Goal: Task Accomplishment & Management: Complete application form

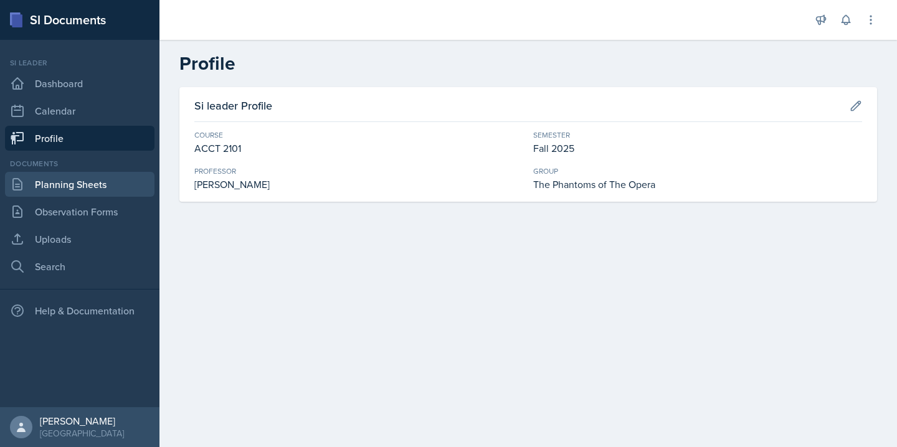
click at [93, 191] on link "Planning Sheets" at bounding box center [80, 184] width 150 height 25
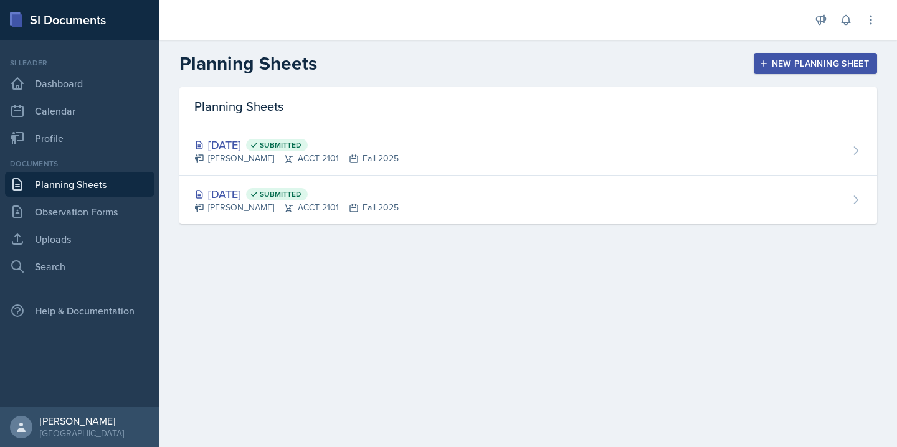
click at [761, 65] on icon "button" at bounding box center [764, 63] width 9 height 9
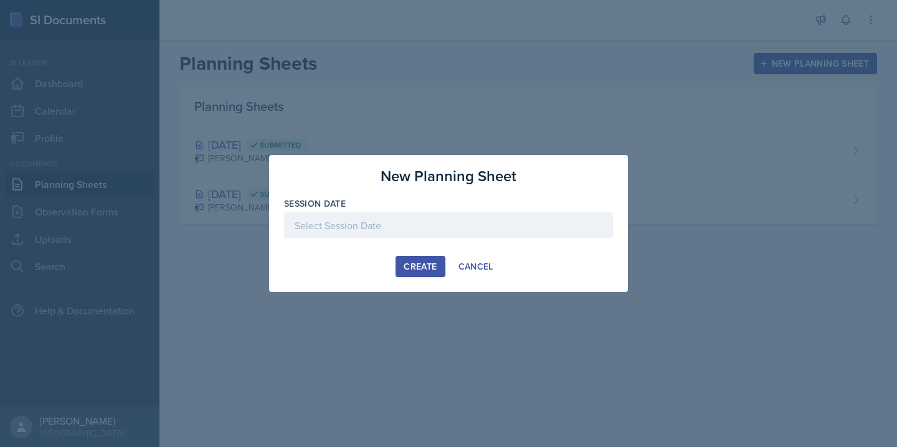
click at [387, 228] on div at bounding box center [448, 226] width 329 height 26
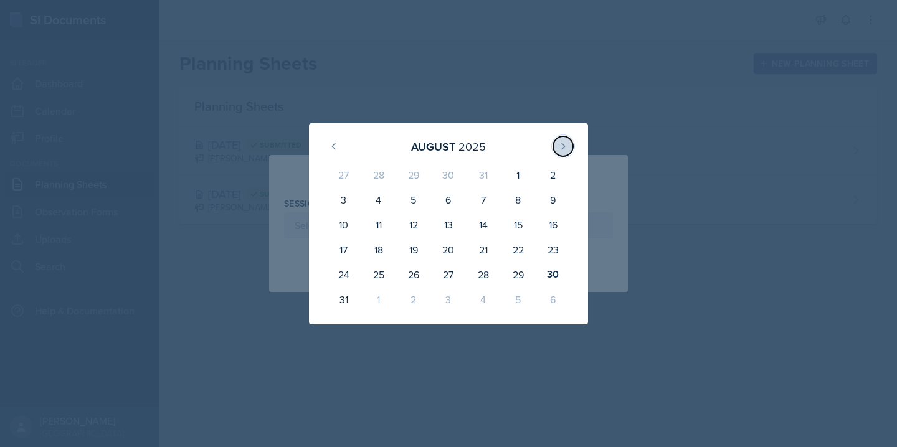
click at [565, 143] on icon at bounding box center [563, 146] width 10 height 10
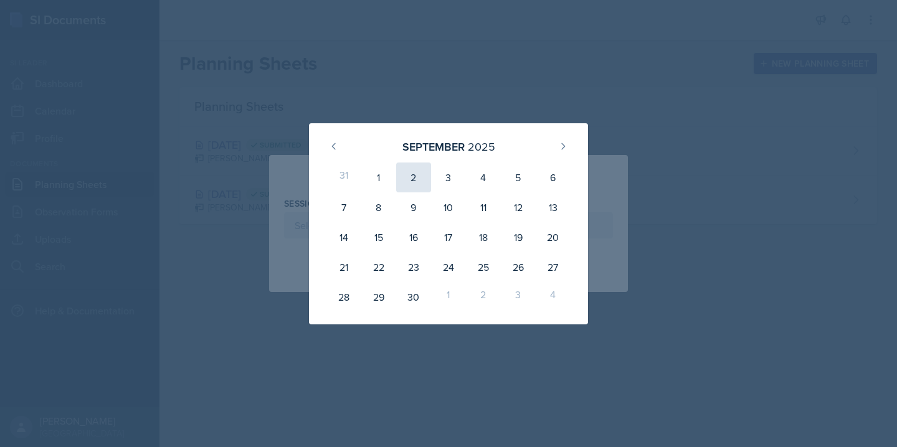
click at [412, 172] on div "2" at bounding box center [413, 178] width 35 height 30
type input "[DATE]"
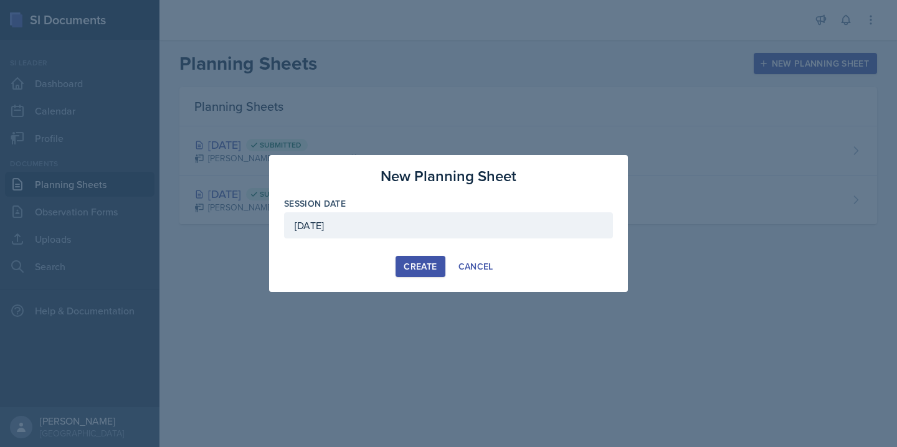
click at [428, 272] on div "Create" at bounding box center [420, 267] width 33 height 10
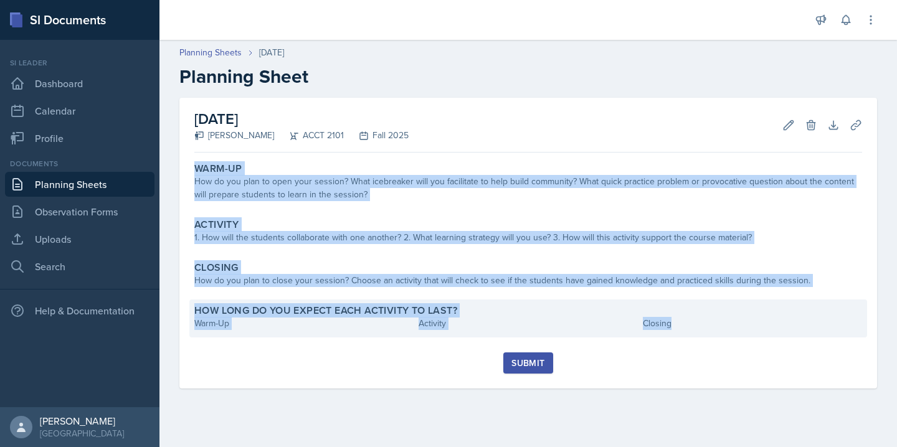
drag, startPoint x: 195, startPoint y: 165, endPoint x: 714, endPoint y: 327, distance: 543.9
click at [714, 327] on div "Warm-Up How do you plan to open your session? What icebreaker will you facilita…" at bounding box center [528, 255] width 668 height 195
copy div "Warm-Up How do you plan to open your session? What icebreaker will you facilita…"
click at [391, 300] on div "How long do you expect each activity to last? Warm-Up Activity Closing" at bounding box center [528, 319] width 678 height 38
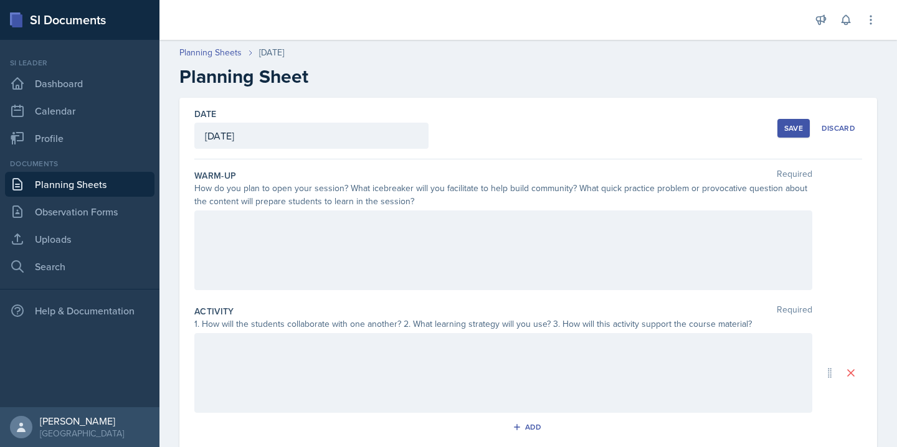
scroll to position [231, 0]
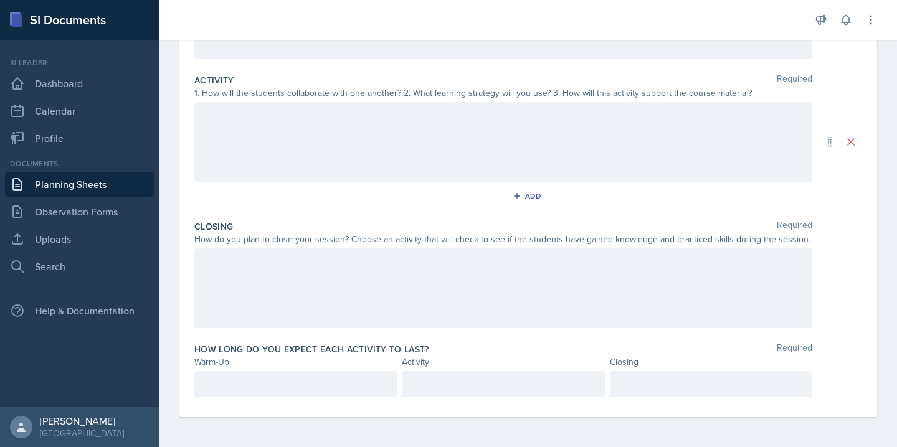
click at [303, 277] on div at bounding box center [503, 289] width 618 height 80
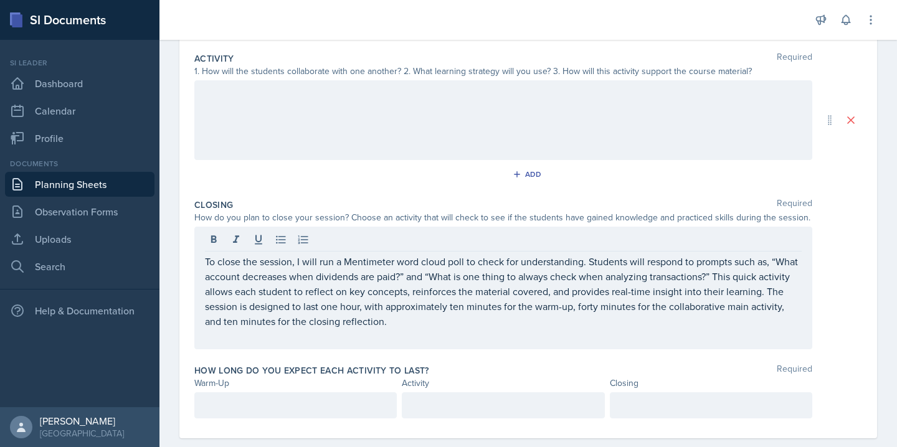
click at [331, 130] on div at bounding box center [503, 120] width 618 height 80
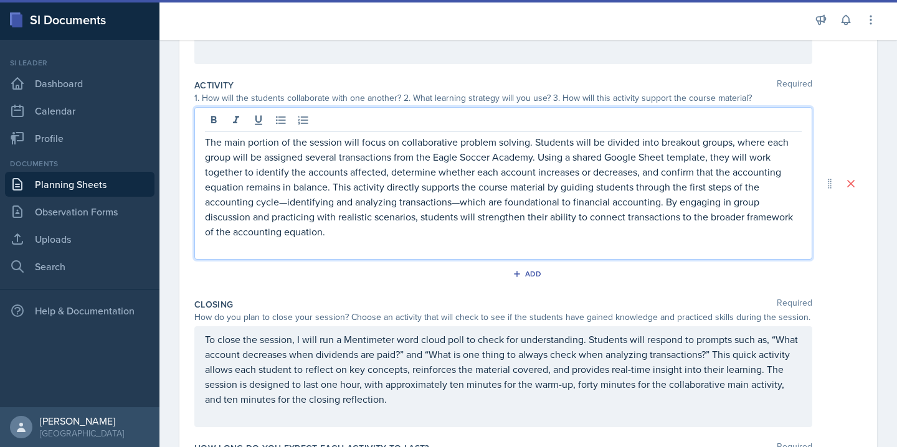
scroll to position [170, 0]
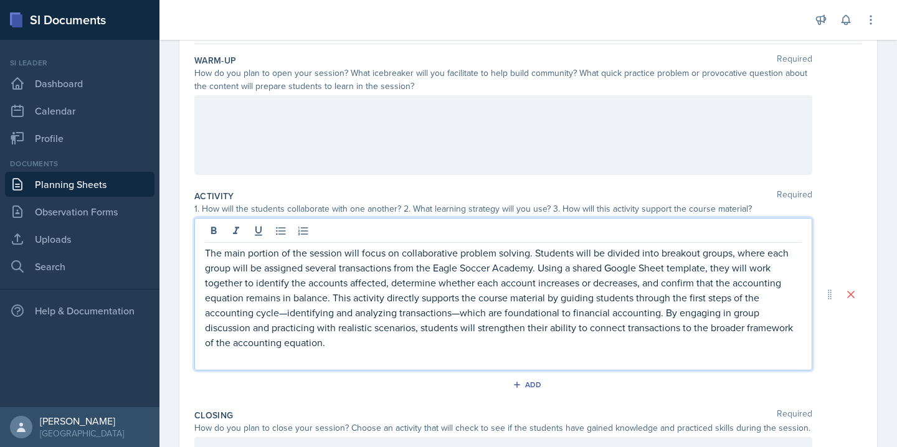
click at [464, 124] on div at bounding box center [503, 135] width 618 height 80
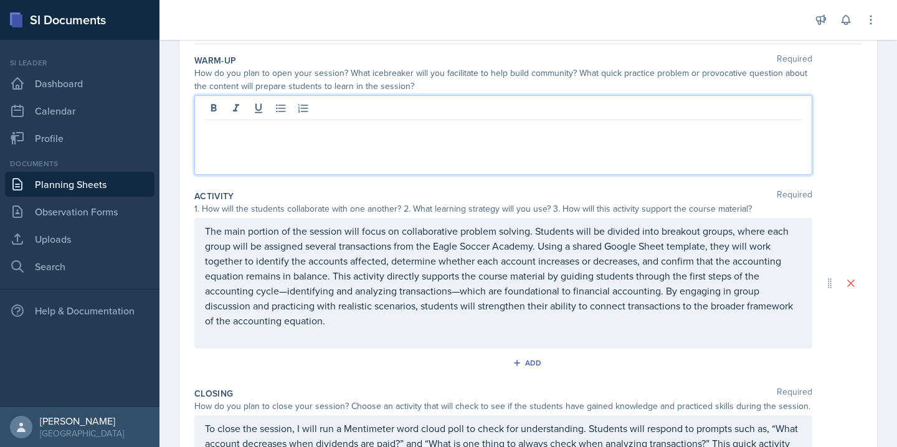
scroll to position [137, 0]
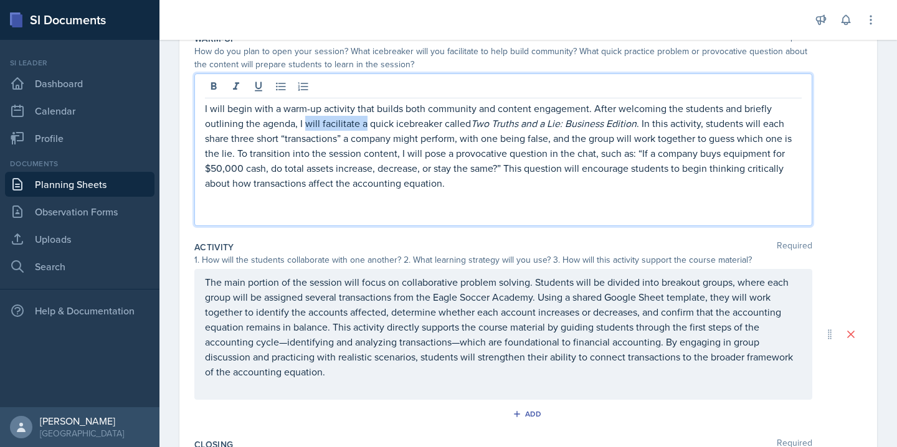
drag, startPoint x: 365, startPoint y: 127, endPoint x: 305, endPoint y: 124, distance: 59.9
click at [305, 124] on p "I will begin with a warm-up activity that builds both community and content eng…" at bounding box center [503, 146] width 597 height 90
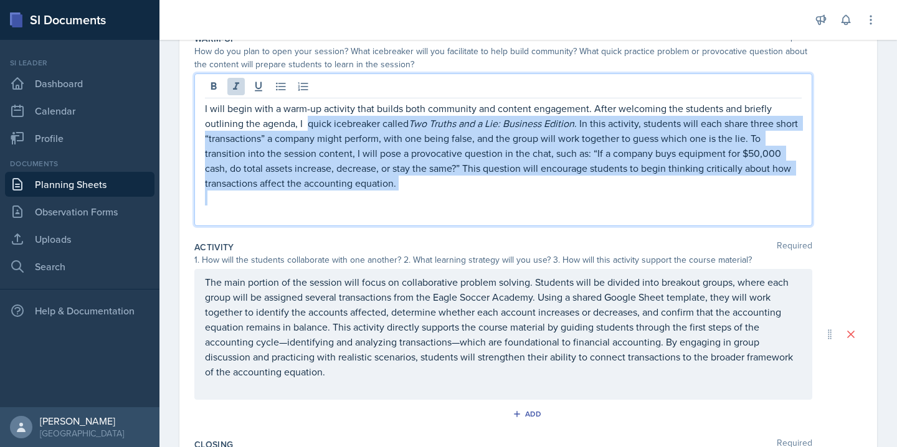
drag, startPoint x: 306, startPoint y: 125, endPoint x: 398, endPoint y: 202, distance: 119.5
click at [398, 202] on div "I will begin with a warm-up activity that builds both community and content eng…" at bounding box center [503, 161] width 597 height 120
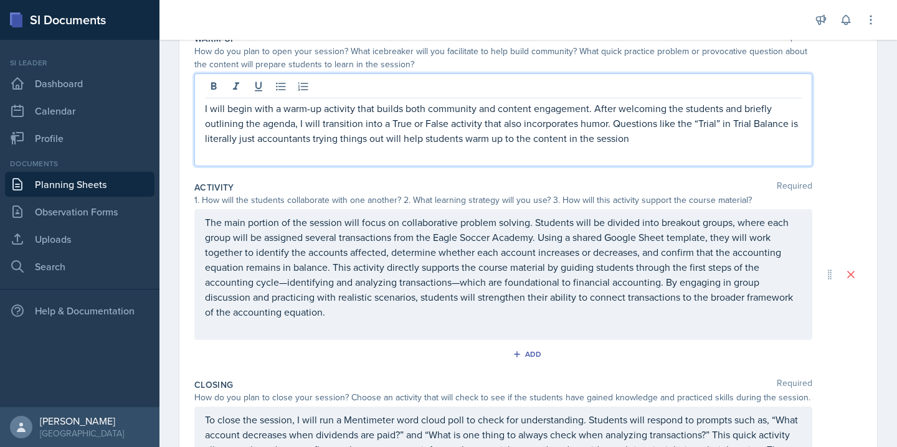
click at [672, 138] on p "I will begin with a warm-up activity that builds both community and content eng…" at bounding box center [503, 123] width 597 height 45
click at [676, 125] on p "I will begin with a warm-up activity that builds both community and content eng…" at bounding box center [503, 123] width 597 height 45
click at [639, 140] on p "I will begin with a warm-up activity that builds both community and content eng…" at bounding box center [503, 123] width 597 height 45
click at [381, 139] on p "I will begin with a warm-up activity that builds both community and content eng…" at bounding box center [503, 123] width 597 height 45
click at [640, 143] on p "I will begin with a warm-up activity that builds both community and content eng…" at bounding box center [503, 123] width 597 height 45
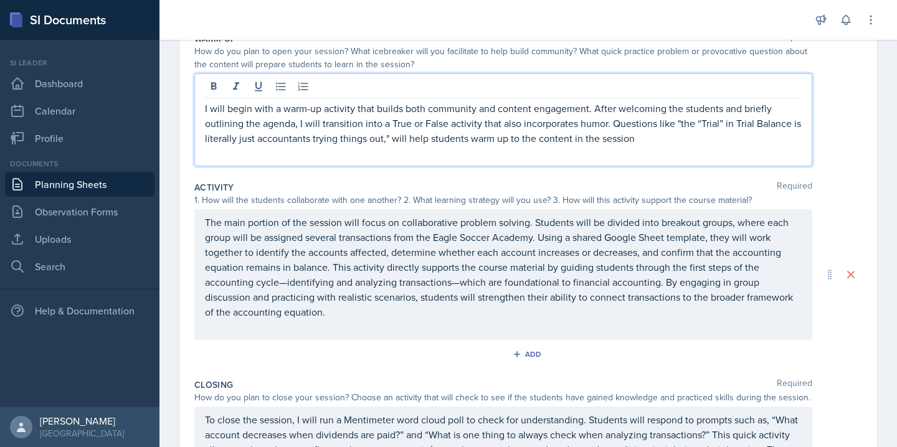
click at [680, 125] on p "I will begin with a warm-up activity that builds both community and content eng…" at bounding box center [503, 123] width 597 height 45
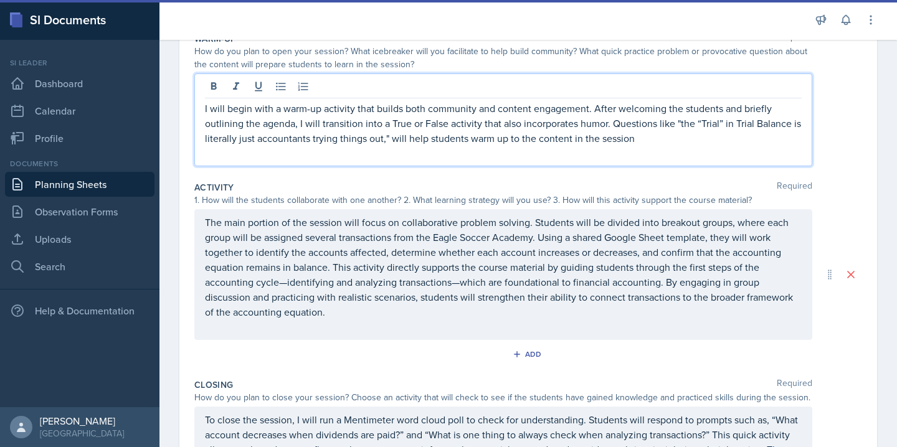
click at [639, 145] on p "I will begin with a warm-up activity that builds both community and content eng…" at bounding box center [503, 123] width 597 height 45
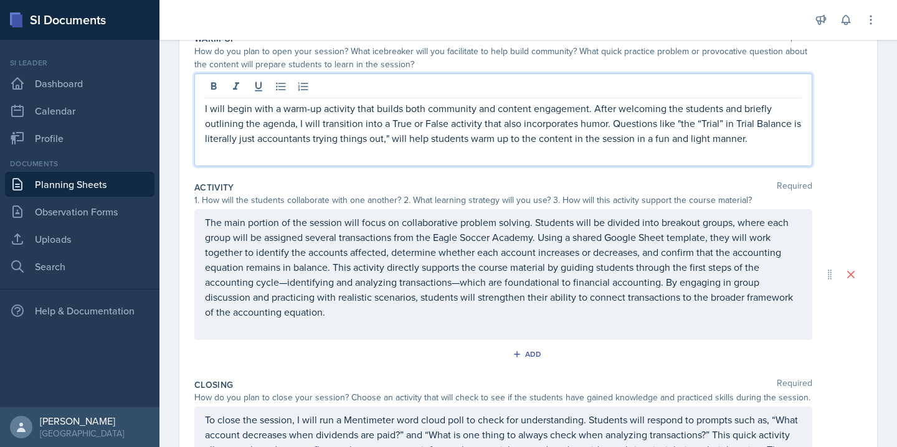
click at [278, 222] on div "The main portion of the session will focus on collaborative problem solving. St…" at bounding box center [503, 274] width 618 height 131
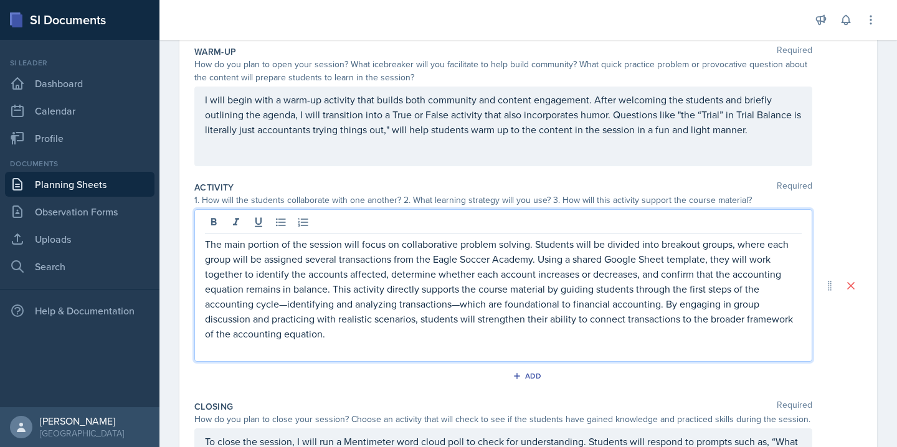
click at [279, 250] on p "The main portion of the session will focus on collaborative problem solving. St…" at bounding box center [503, 289] width 597 height 105
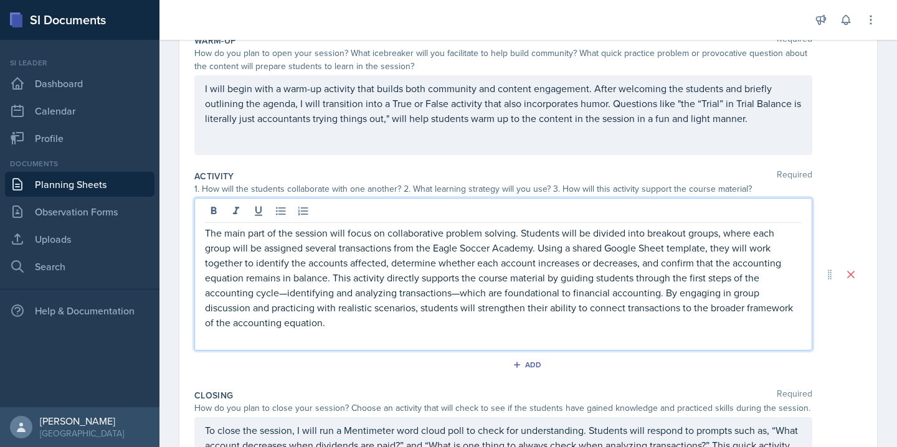
scroll to position [136, 0]
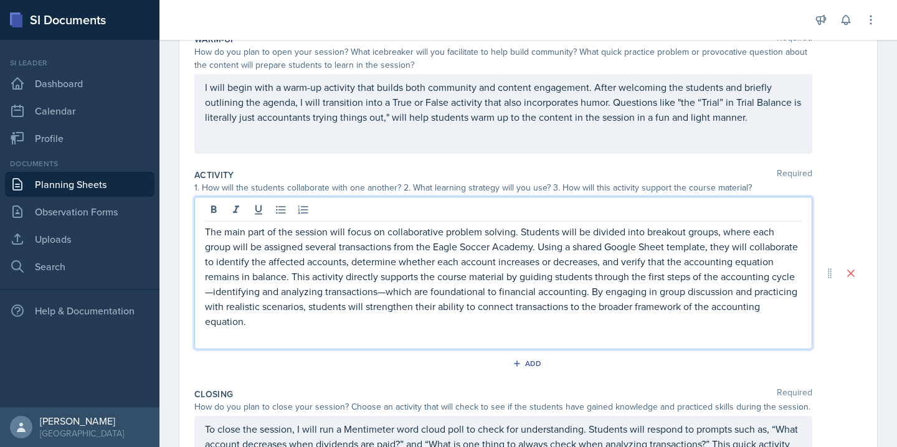
click at [214, 294] on p "The main part of the session will focus on collaborative problem solving. Stude…" at bounding box center [503, 276] width 597 height 105
click at [378, 293] on p "The main part of the session will focus on collaborative problem solving. Stude…" at bounding box center [503, 276] width 597 height 105
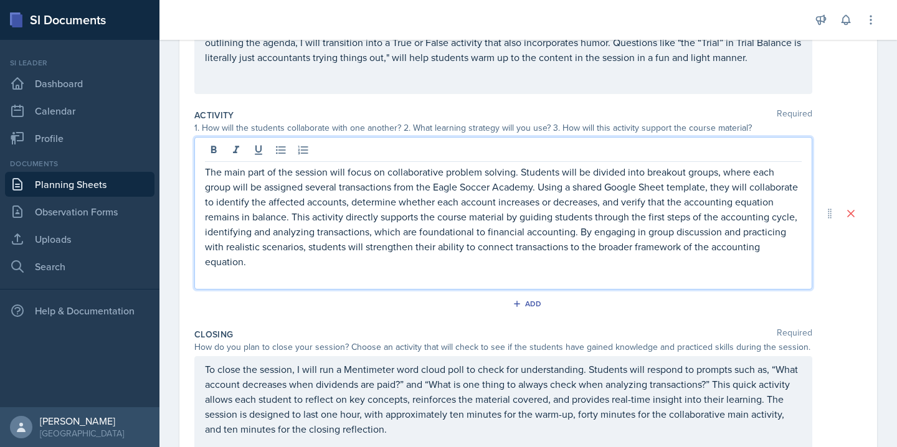
scroll to position [211, 0]
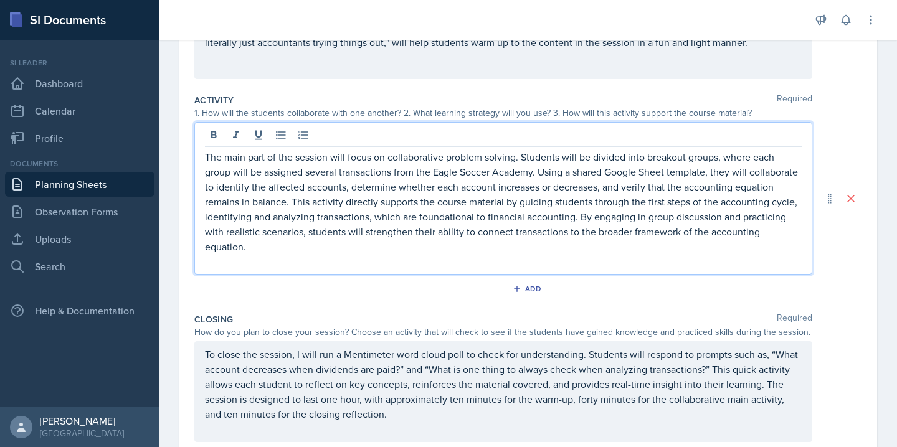
click at [313, 252] on p "The main part of the session will focus on collaborative problem solving. Stude…" at bounding box center [503, 202] width 597 height 105
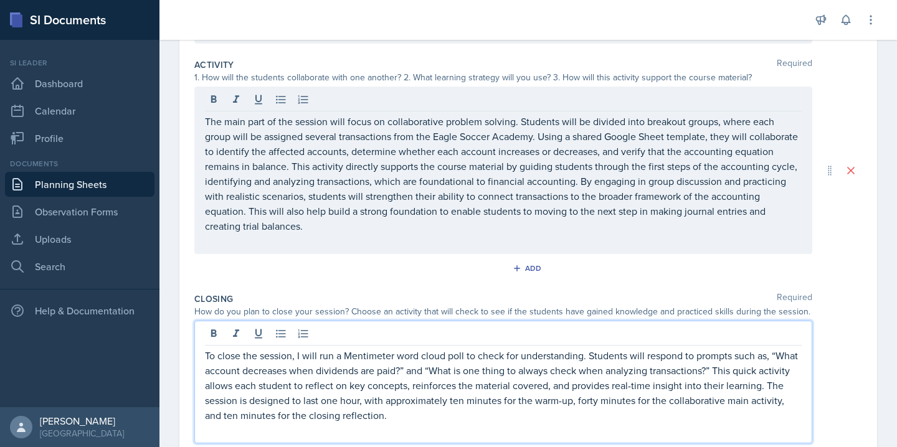
scroll to position [269, 0]
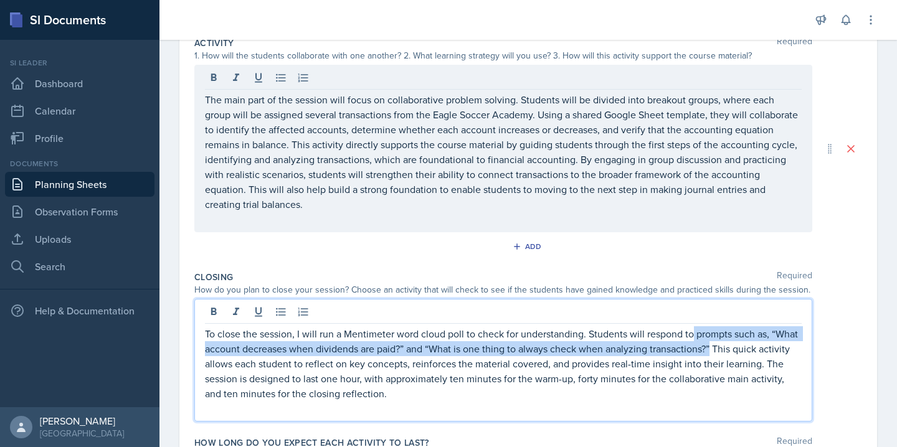
drag, startPoint x: 712, startPoint y: 350, endPoint x: 695, endPoint y: 338, distance: 20.2
click at [695, 338] on p "To close the session, I will run a Mentimeter word cloud poll to check for unde…" at bounding box center [503, 364] width 597 height 75
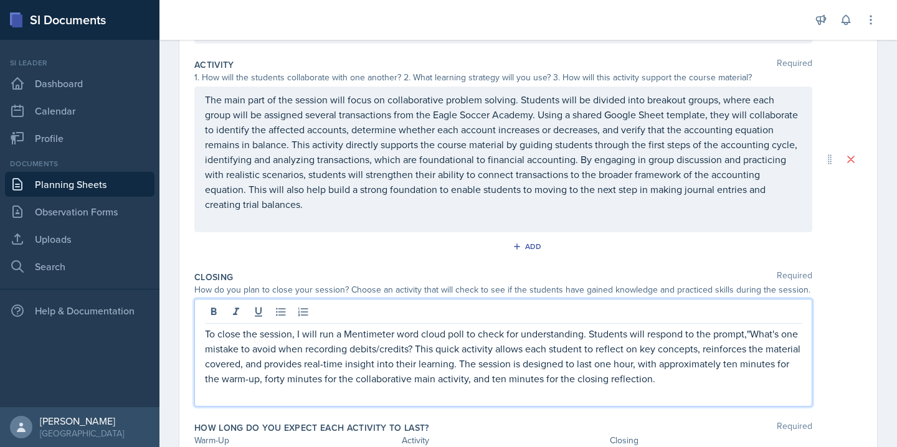
click at [748, 336] on p "To close the session, I will run a Mentimeter word cloud poll to check for unde…" at bounding box center [503, 357] width 597 height 60
click at [413, 352] on p "To close the session, I will run a Mentimeter word cloud poll to check for unde…" at bounding box center [503, 357] width 597 height 60
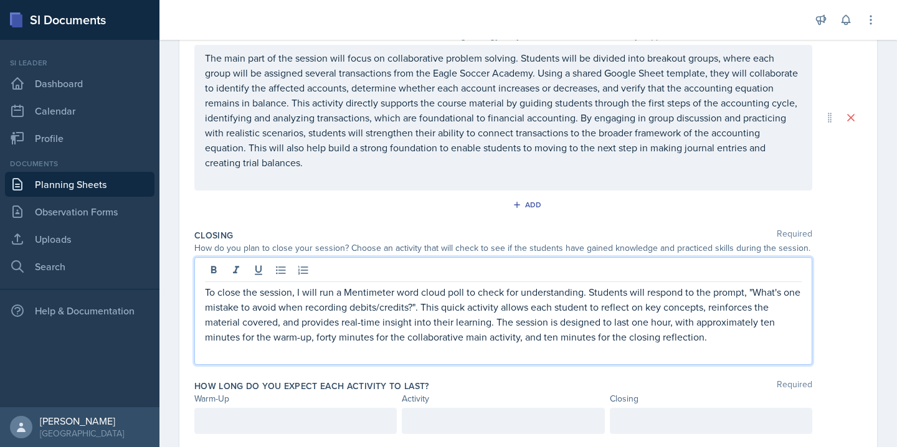
scroll to position [292, 0]
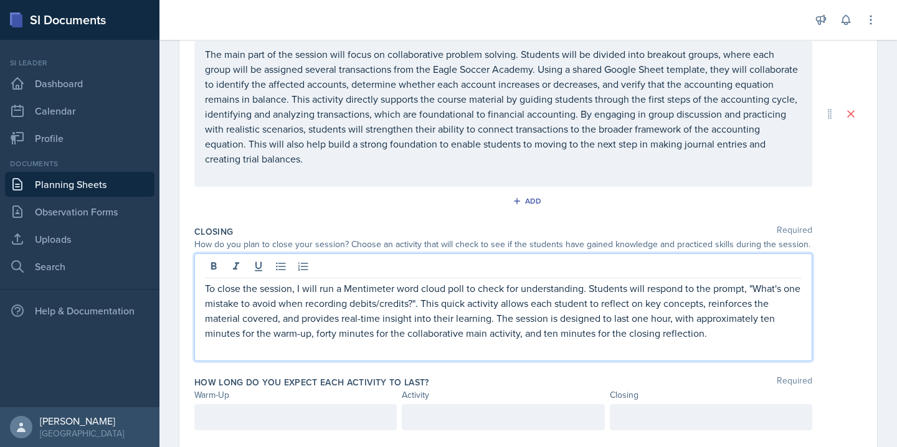
click at [231, 417] on p at bounding box center [295, 417] width 181 height 15
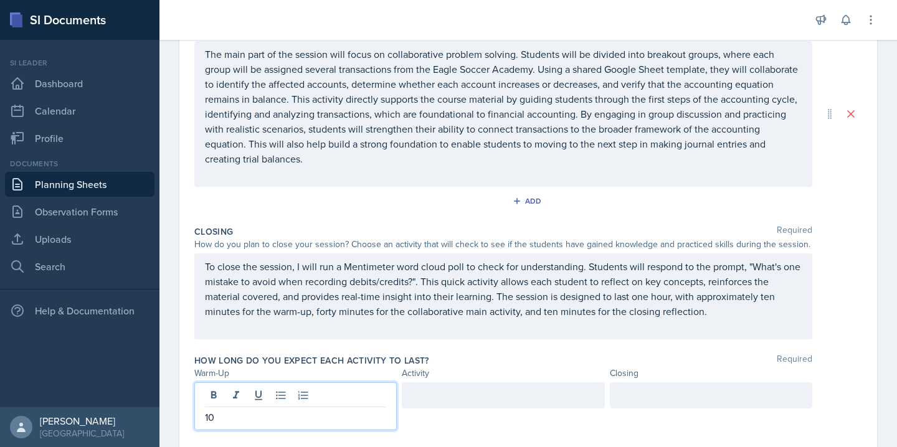
click at [433, 406] on div at bounding box center [503, 396] width 203 height 26
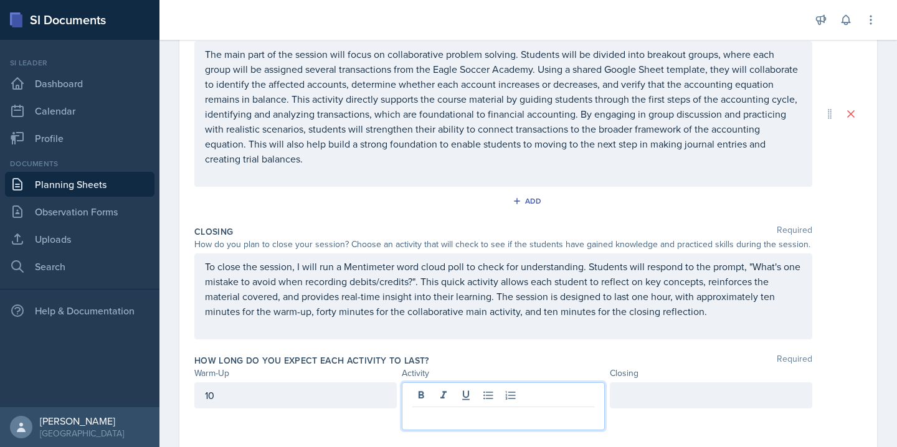
scroll to position [314, 0]
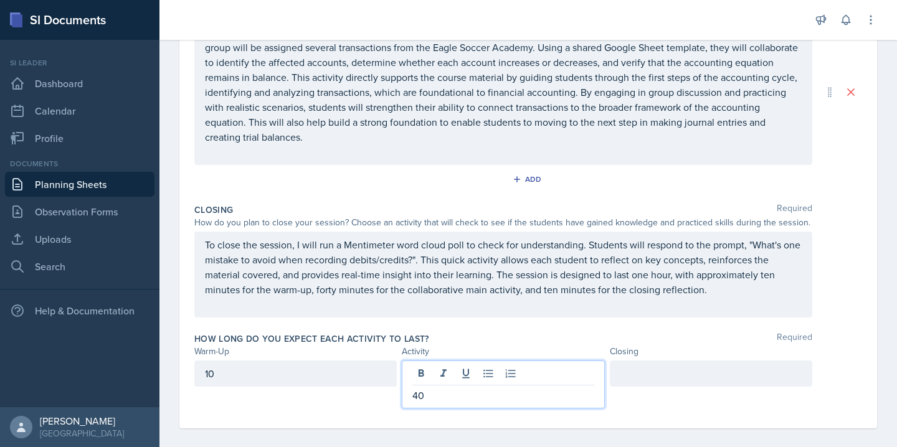
click at [638, 376] on div at bounding box center [711, 374] width 203 height 26
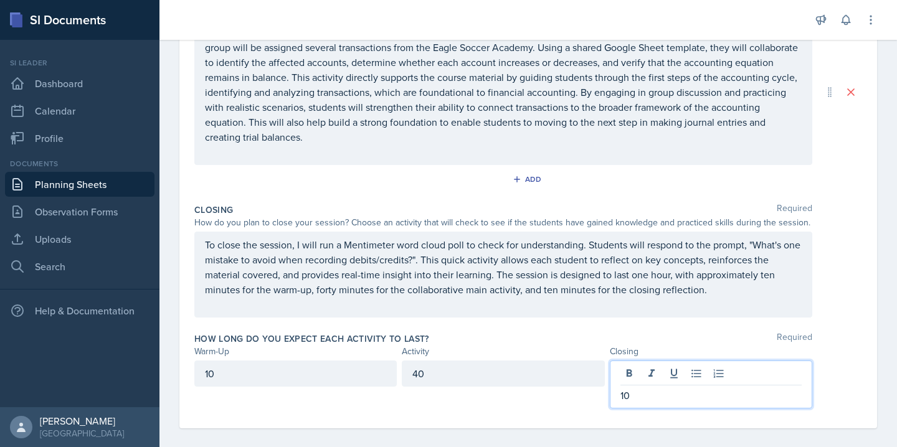
click at [548, 295] on p "To close the session, I will run a Mentimeter word cloud poll to check for unde…" at bounding box center [503, 267] width 597 height 60
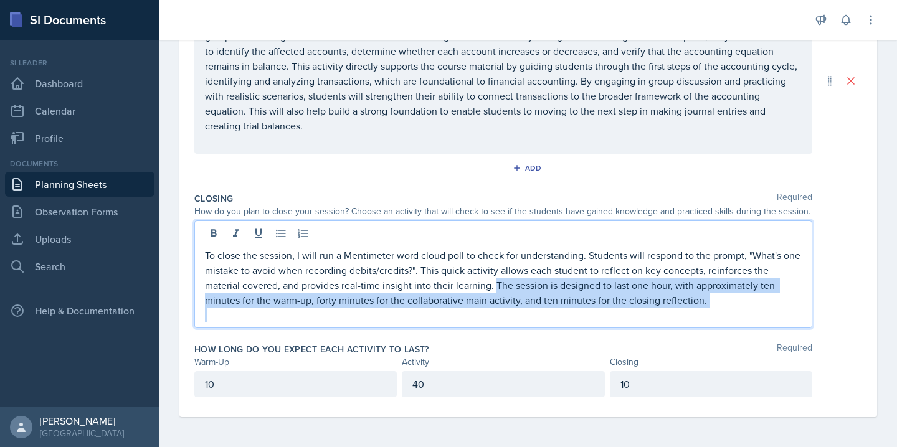
drag, startPoint x: 497, startPoint y: 286, endPoint x: 702, endPoint y: 346, distance: 214.2
click at [702, 346] on div "Warm-Up Required How do you plan to open your session? What icebreaker will you…" at bounding box center [528, 125] width 668 height 583
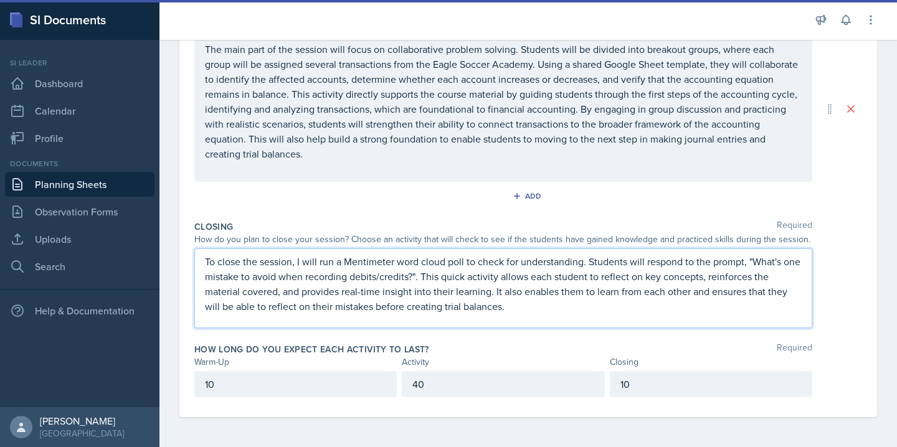
scroll to position [289, 0]
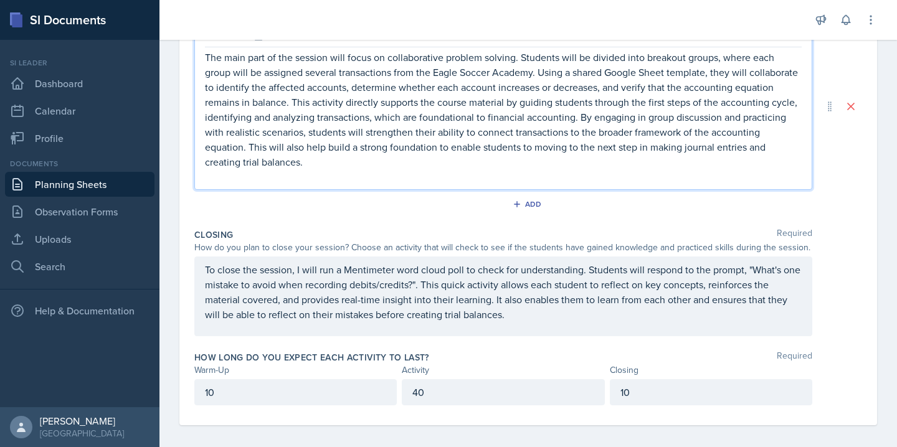
click at [768, 133] on p "The main part of the session will focus on collaborative problem solving. Stude…" at bounding box center [503, 110] width 597 height 120
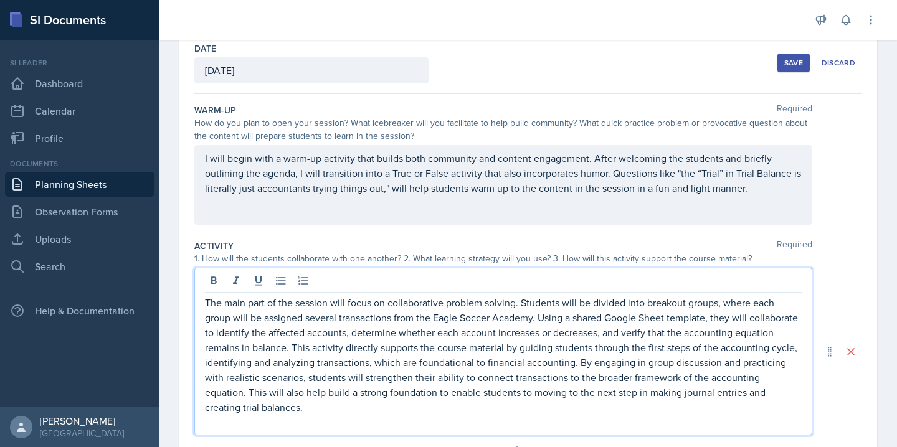
scroll to position [57, 0]
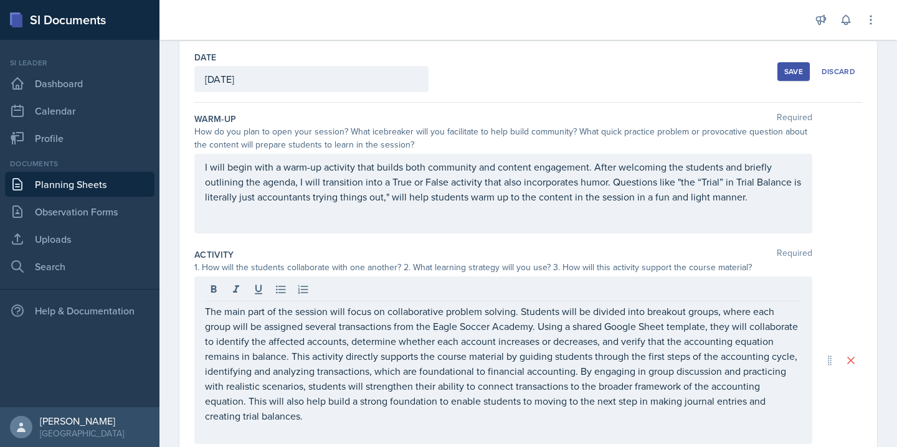
click at [753, 245] on div "Activity Required 1. How will the students collaborate with one another? 2. Wha…" at bounding box center [528, 361] width 668 height 234
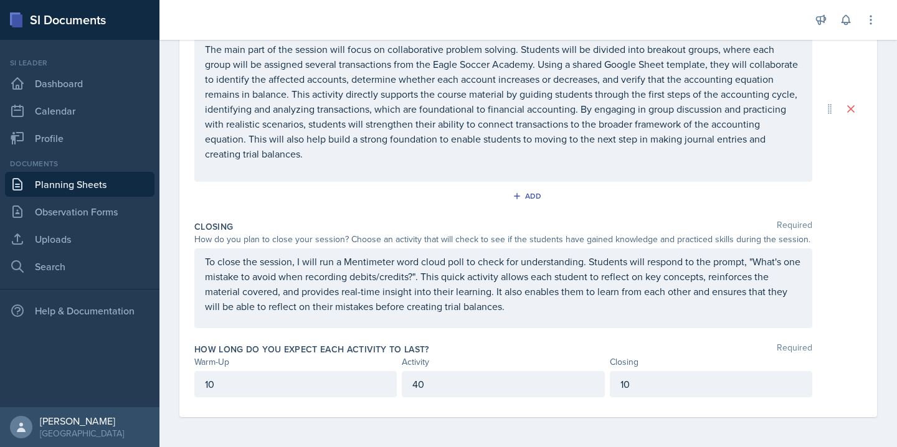
scroll to position [0, 0]
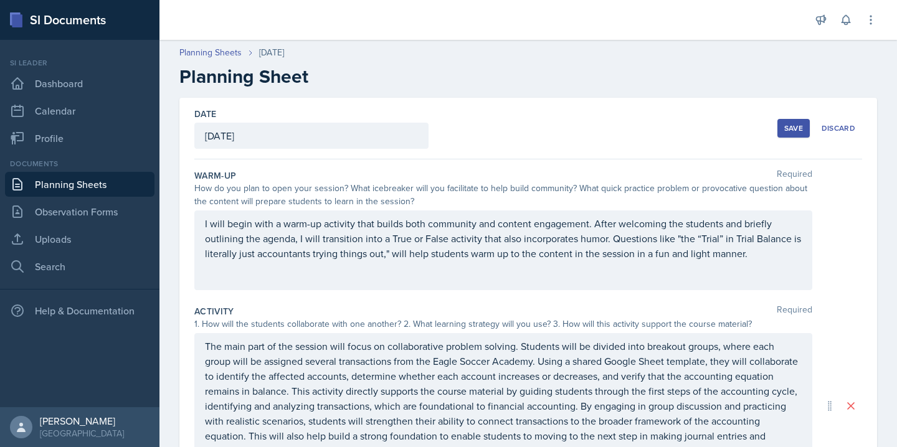
click at [793, 120] on button "Save" at bounding box center [794, 128] width 32 height 19
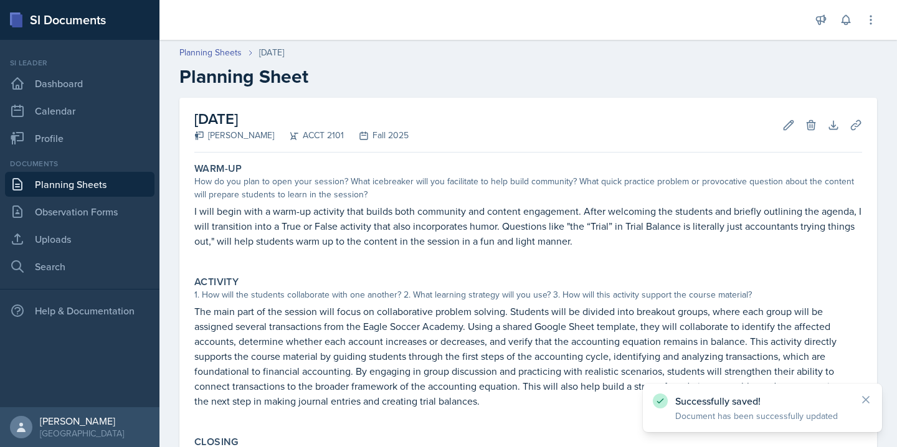
scroll to position [221, 0]
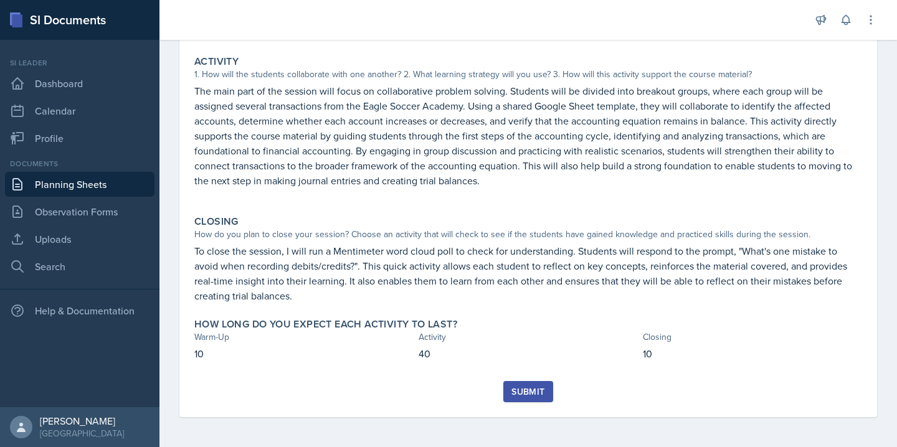
click at [528, 391] on div "Submit" at bounding box center [528, 392] width 33 height 10
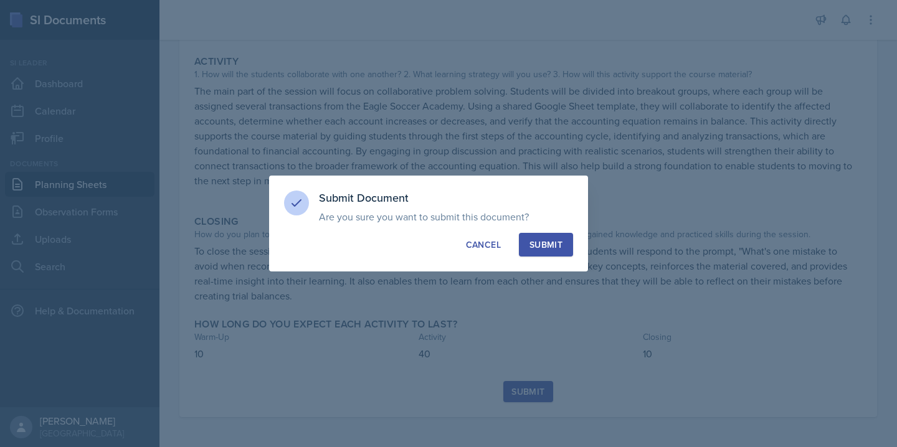
click at [555, 242] on div "Submit" at bounding box center [546, 245] width 33 height 12
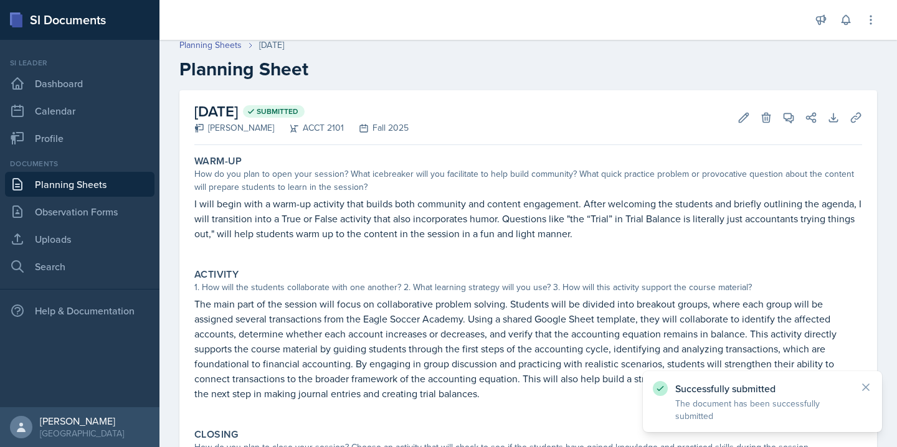
scroll to position [0, 0]
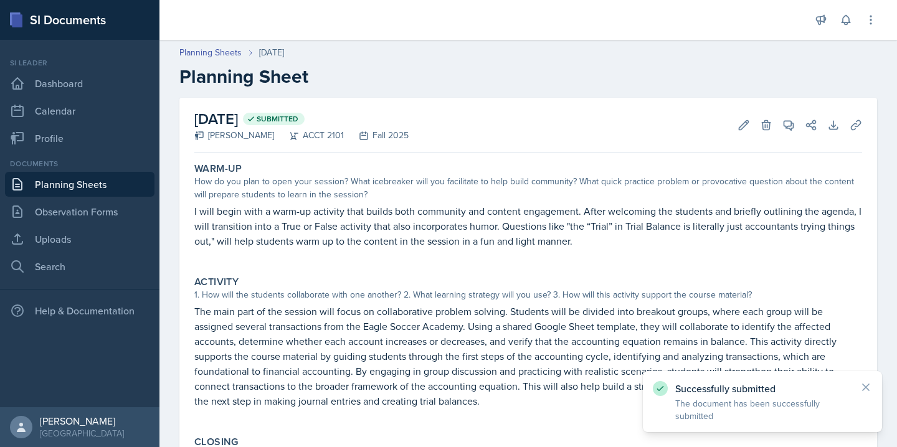
click at [111, 186] on link "Planning Sheets" at bounding box center [80, 184] width 150 height 25
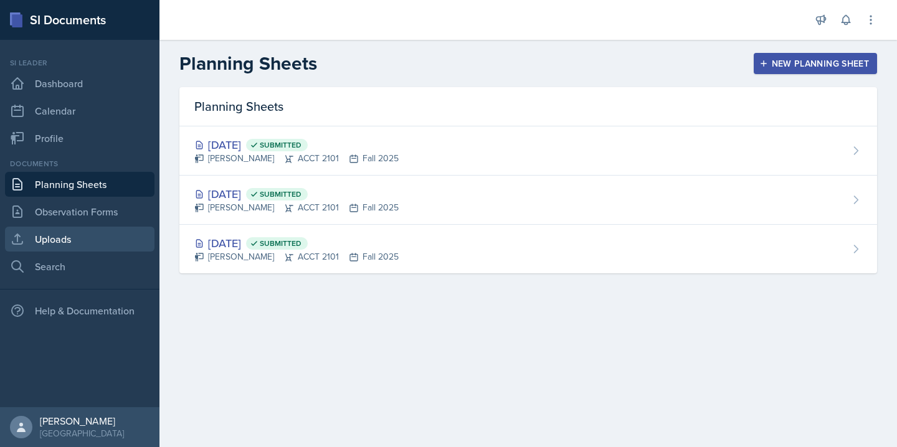
click at [57, 239] on link "Uploads" at bounding box center [80, 239] width 150 height 25
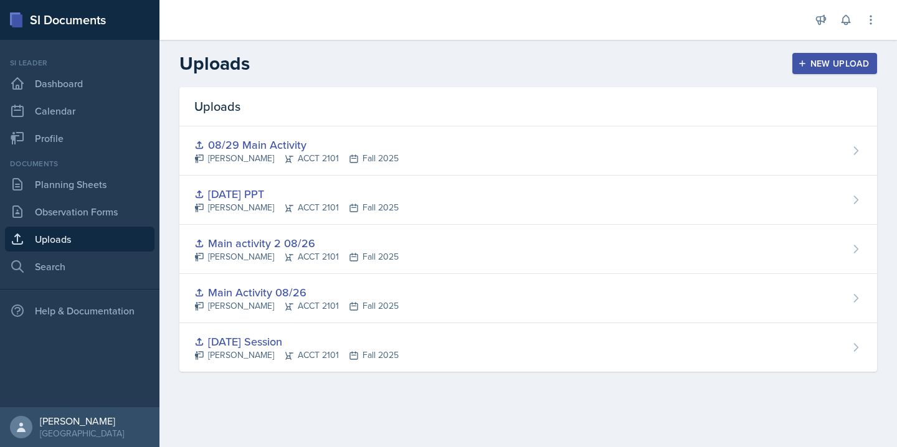
click at [838, 61] on div "New Upload" at bounding box center [835, 64] width 69 height 10
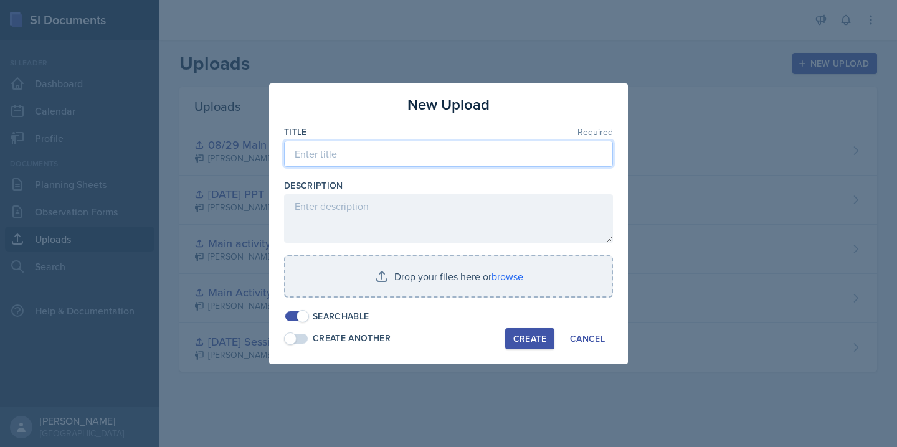
click at [417, 155] on input at bounding box center [448, 154] width 329 height 26
type input "09/02 PPT"
click at [307, 338] on span at bounding box center [296, 339] width 22 height 10
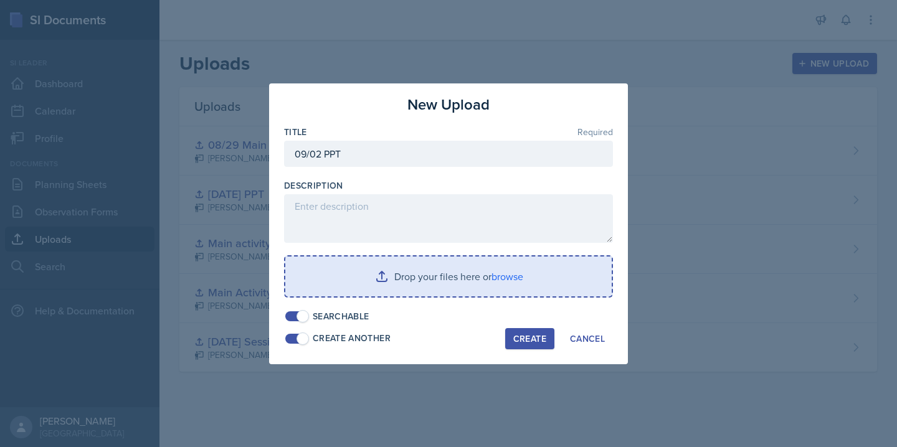
click at [514, 273] on input "file" at bounding box center [448, 277] width 327 height 40
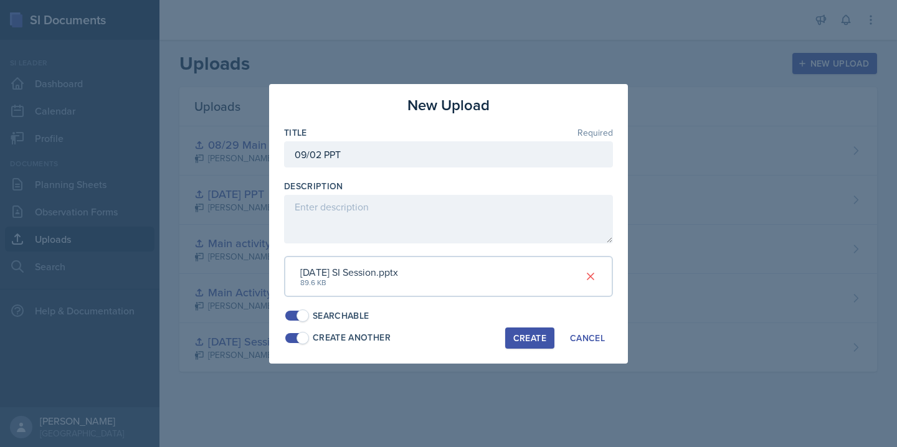
click at [542, 345] on button "Create" at bounding box center [529, 338] width 49 height 21
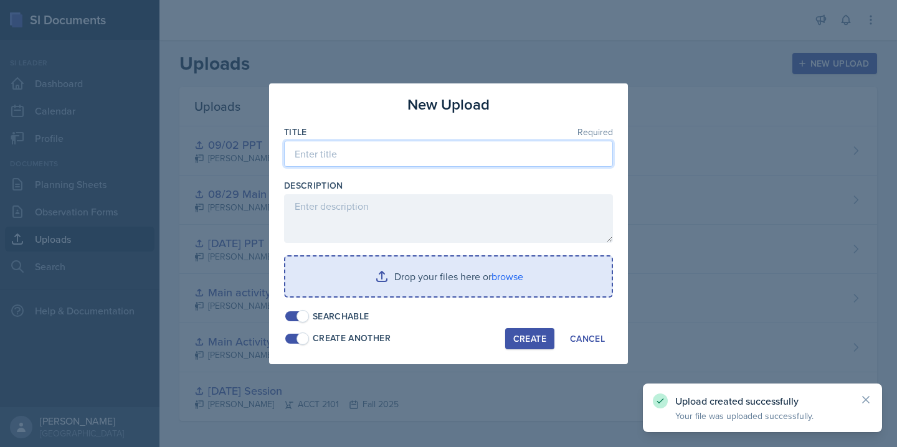
click at [384, 156] on input at bounding box center [448, 154] width 329 height 26
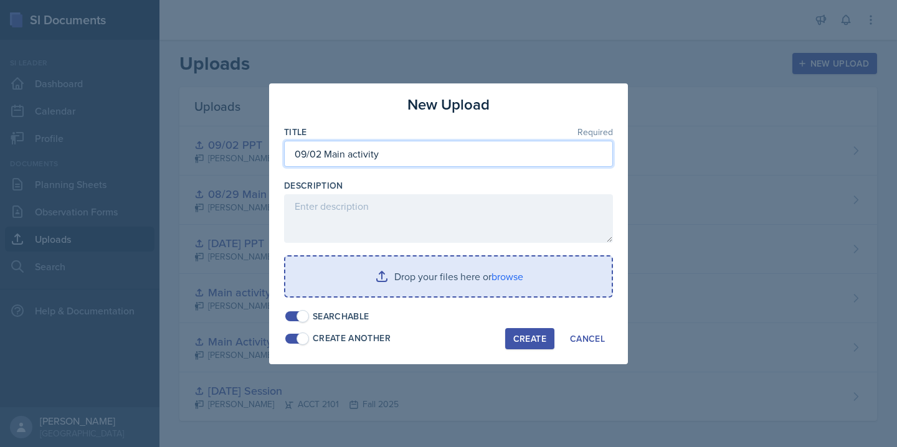
type input "09/02 Main activity"
click at [492, 277] on input "file" at bounding box center [448, 277] width 327 height 40
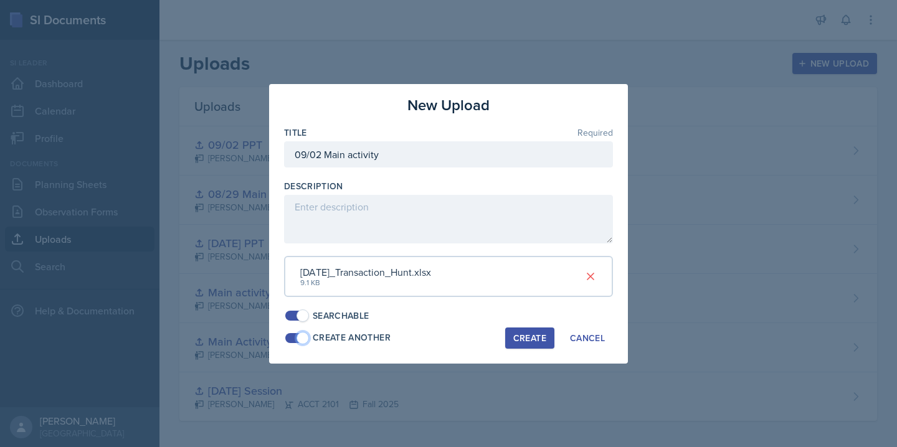
click at [305, 338] on span at bounding box center [303, 338] width 12 height 12
click at [516, 337] on div "Create" at bounding box center [530, 338] width 33 height 10
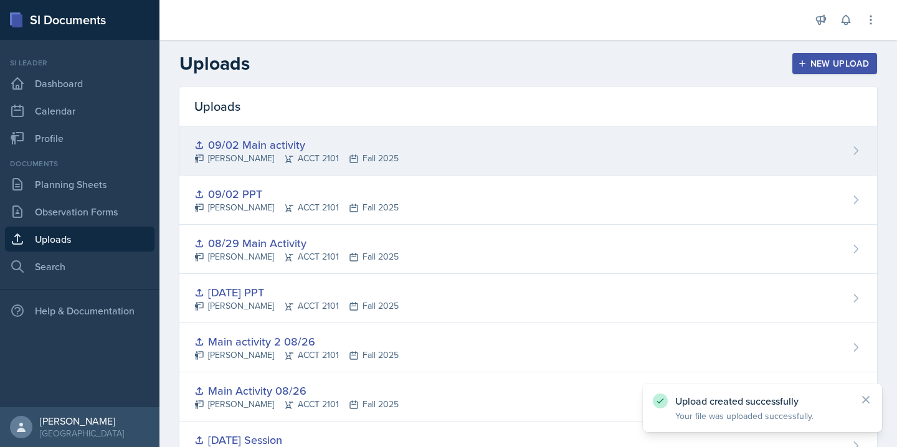
click at [412, 155] on div "09/02 Main activity [PERSON_NAME] ACCT 2101 Fall 2025" at bounding box center [528, 151] width 698 height 49
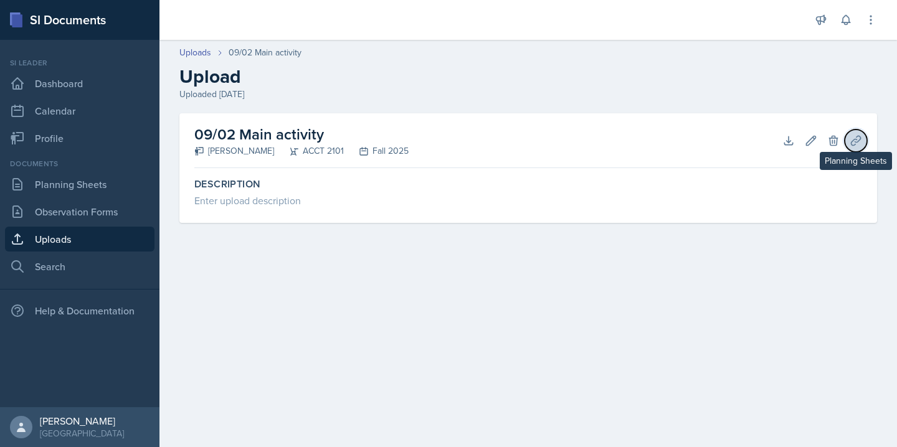
click at [857, 143] on icon at bounding box center [856, 141] width 12 height 12
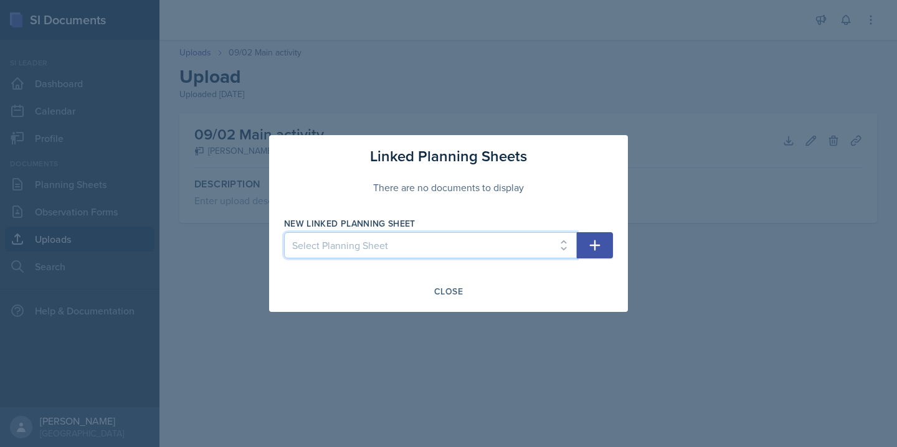
click at [528, 237] on select "Select Planning Sheet [DATE] [DATE] [DATE]" at bounding box center [430, 245] width 293 height 26
select select "4f111334-7128-4703-b787-87f69857c623"
click at [284, 232] on select "Select Planning Sheet [DATE] [DATE] [DATE]" at bounding box center [430, 245] width 293 height 26
click at [595, 247] on icon "button" at bounding box center [595, 246] width 11 height 11
select select
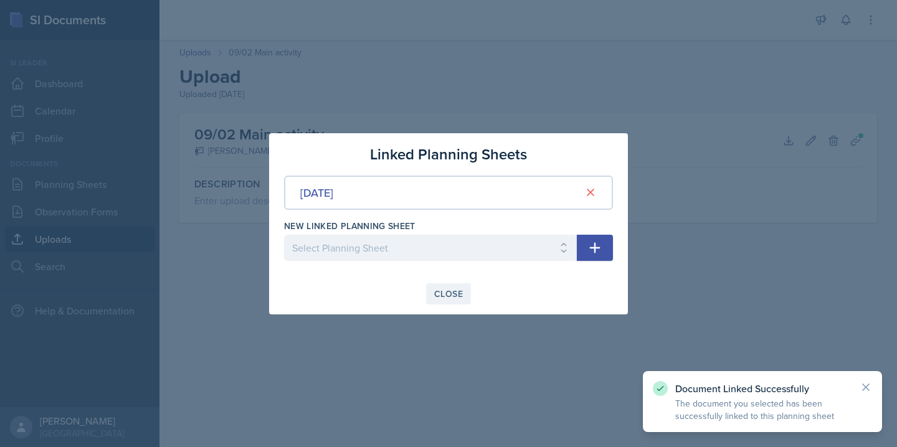
click at [454, 289] on div "Close" at bounding box center [448, 294] width 29 height 10
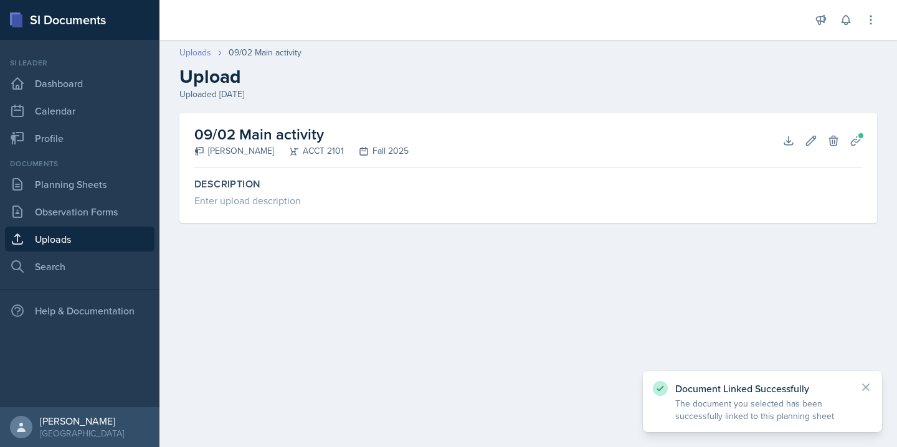
click at [196, 50] on link "Uploads" at bounding box center [195, 52] width 32 height 13
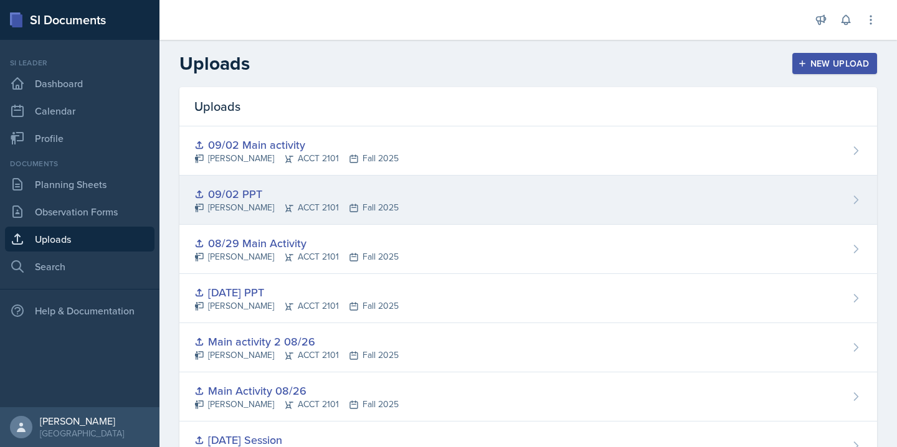
click at [335, 193] on div "09/02 PPT" at bounding box center [296, 194] width 204 height 17
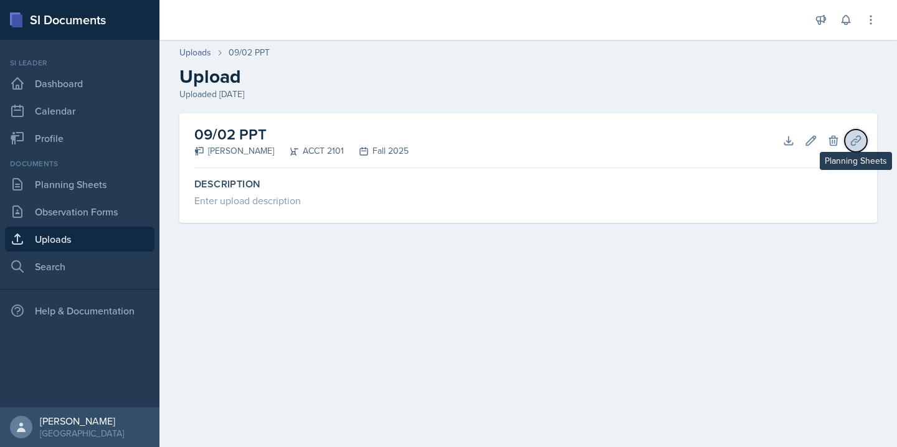
click at [859, 136] on icon at bounding box center [856, 141] width 12 height 12
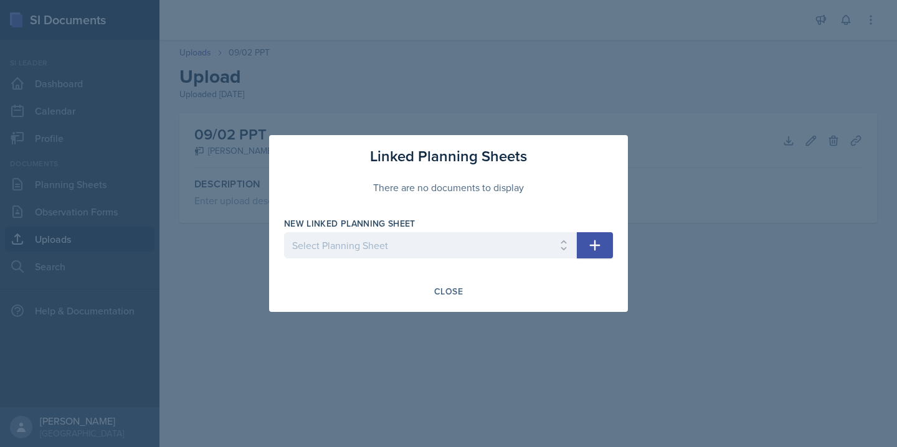
click at [596, 246] on icon "button" at bounding box center [595, 246] width 11 height 11
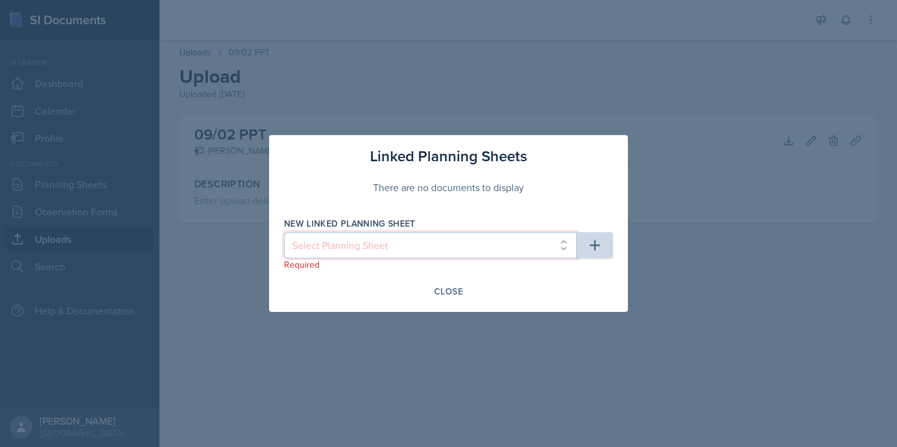
click at [563, 245] on select "Select Planning Sheet [DATE] [DATE] [DATE]" at bounding box center [430, 245] width 293 height 26
select select "4f111334-7128-4703-b787-87f69857c623"
click at [284, 232] on select "Select Planning Sheet [DATE] [DATE] [DATE]" at bounding box center [430, 245] width 293 height 26
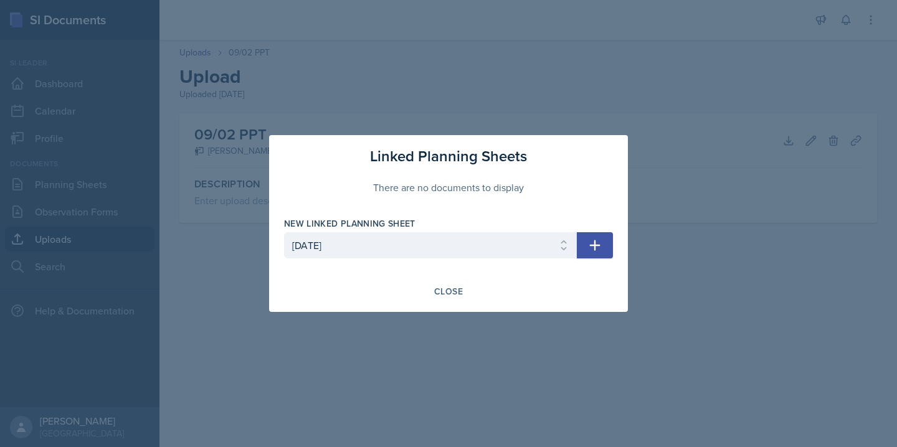
click at [590, 253] on button "button" at bounding box center [595, 245] width 36 height 26
select select
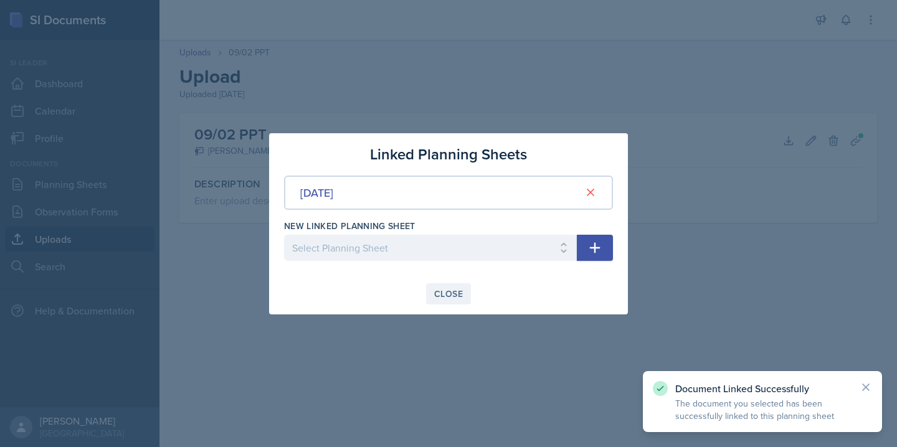
click at [461, 292] on div "Close" at bounding box center [448, 294] width 29 height 10
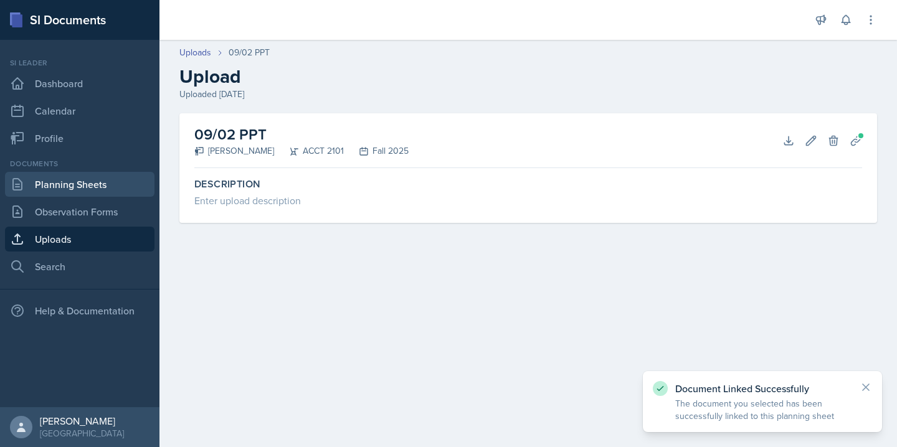
click at [74, 188] on link "Planning Sheets" at bounding box center [80, 184] width 150 height 25
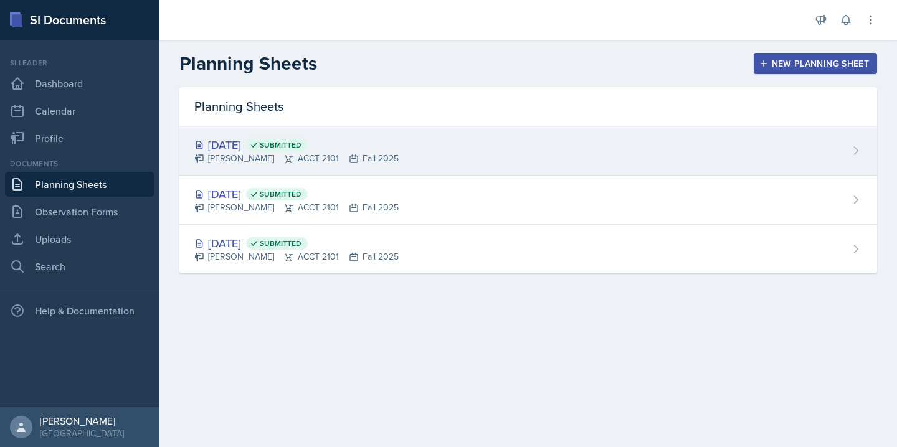
click at [262, 143] on div "[DATE] Submitted" at bounding box center [296, 144] width 204 height 17
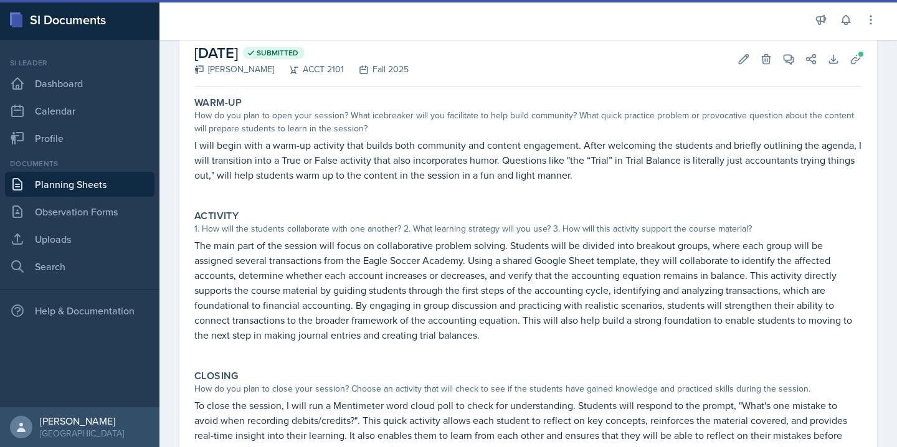
scroll to position [184, 0]
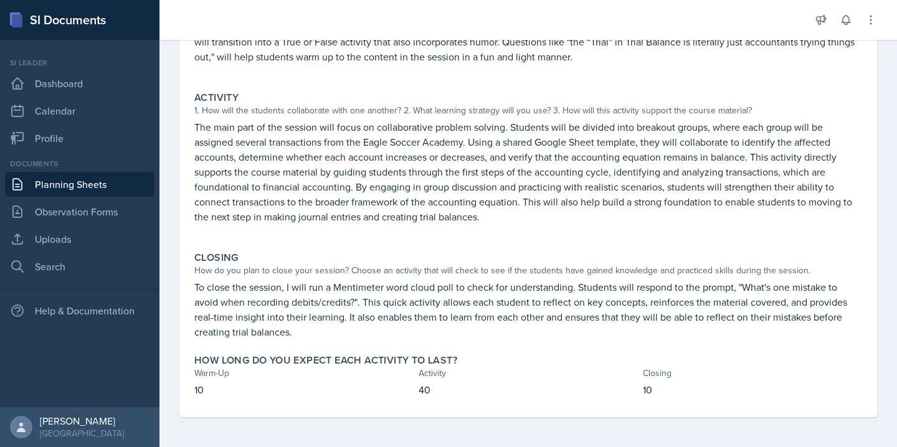
click at [403, 367] on div "Warm-Up" at bounding box center [303, 373] width 219 height 13
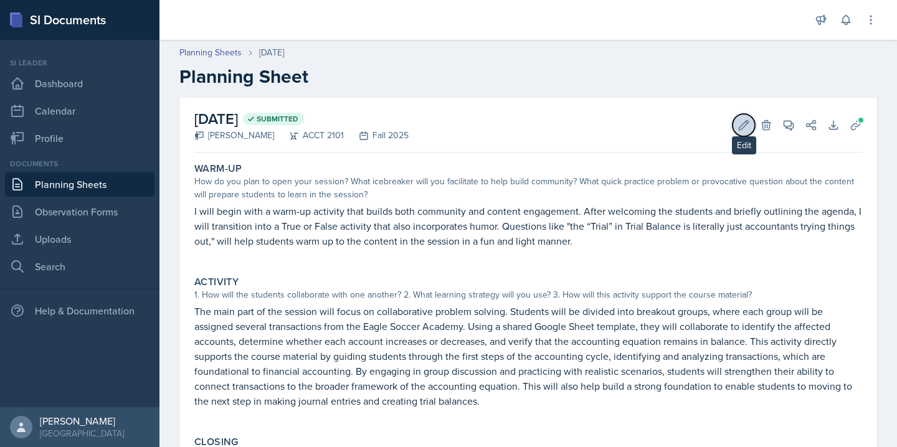
click at [748, 127] on icon at bounding box center [744, 125] width 12 height 12
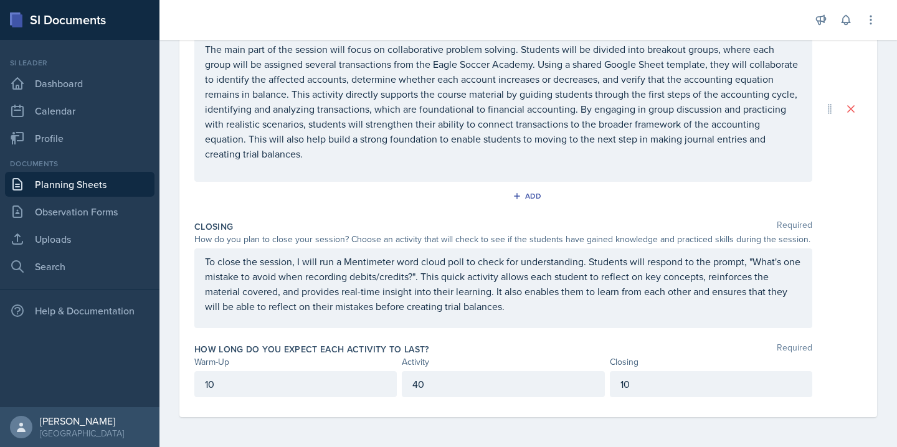
scroll to position [310, 0]
click at [519, 305] on p "To close the session, I will run a Mentimeter word cloud poll to check for unde…" at bounding box center [503, 284] width 597 height 60
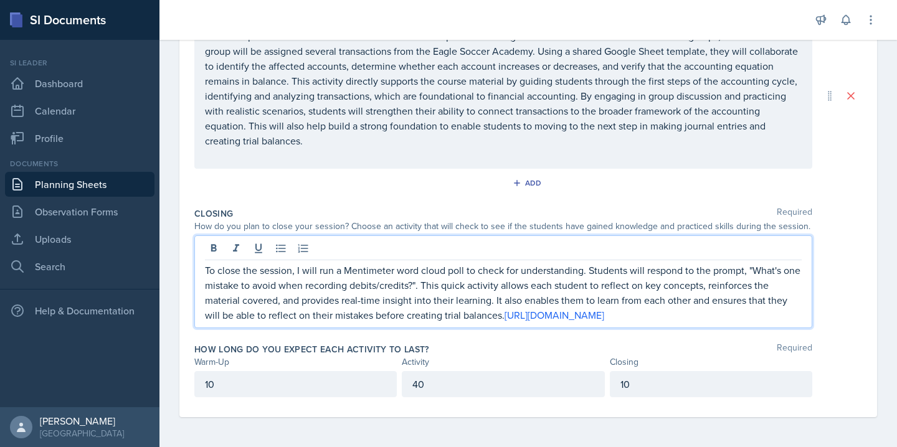
scroll to position [0, 0]
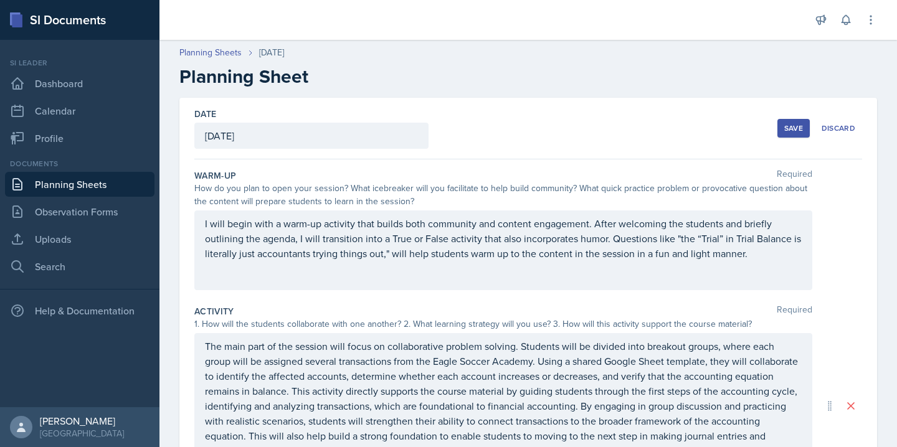
click at [788, 127] on div "Save" at bounding box center [794, 128] width 19 height 10
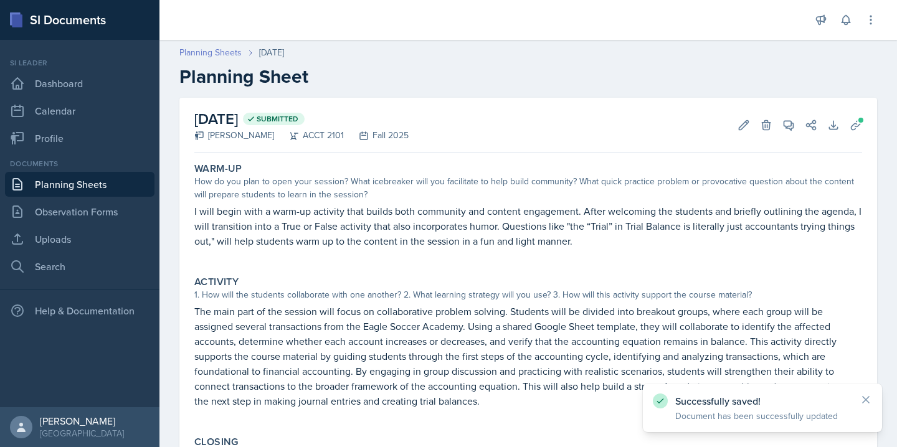
click at [203, 49] on link "Planning Sheets" at bounding box center [210, 52] width 62 height 13
